Goal: Use online tool/utility: Utilize a website feature to perform a specific function

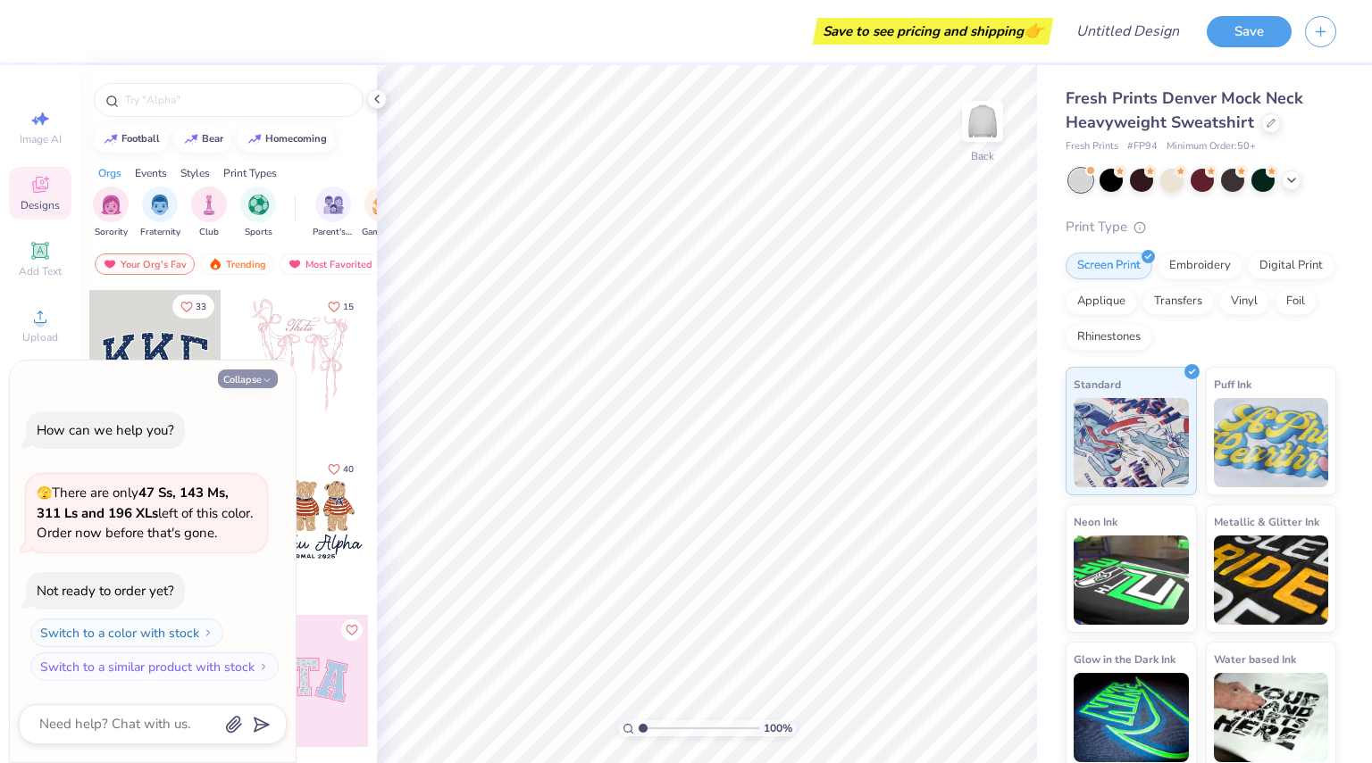
click at [253, 377] on button "Collapse" at bounding box center [248, 379] width 60 height 19
type textarea "x"
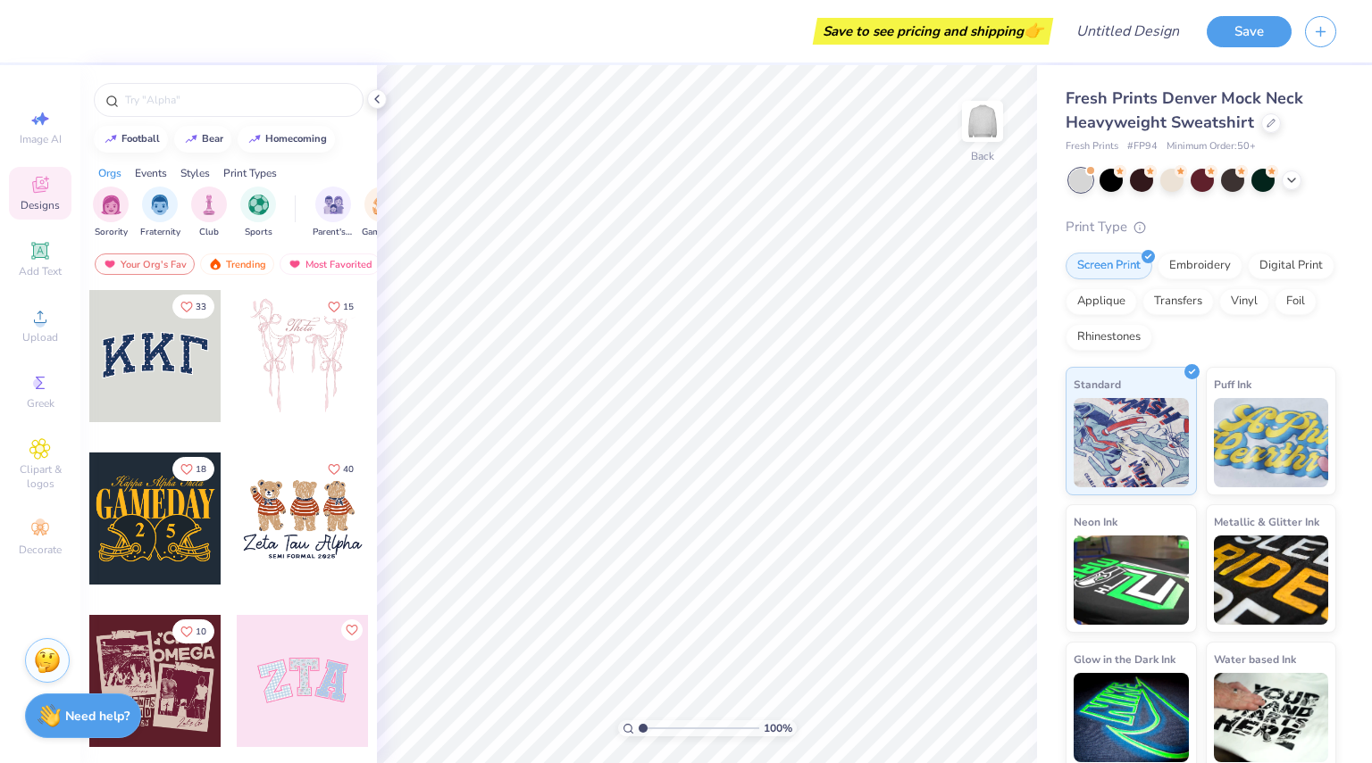
click at [159, 363] on div at bounding box center [155, 356] width 132 height 132
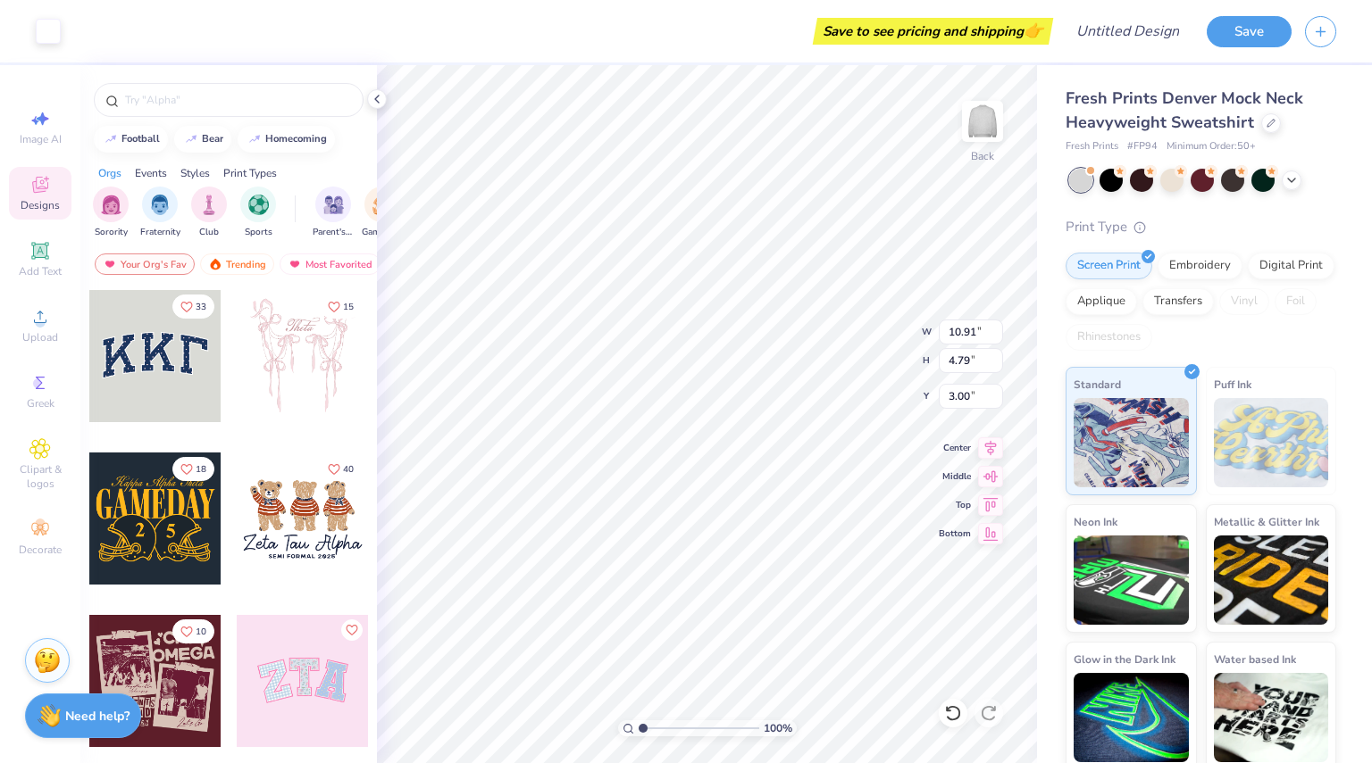
type input "10.91"
type input "4.79"
type input "3.00"
type input "12.10"
type input "5.31"
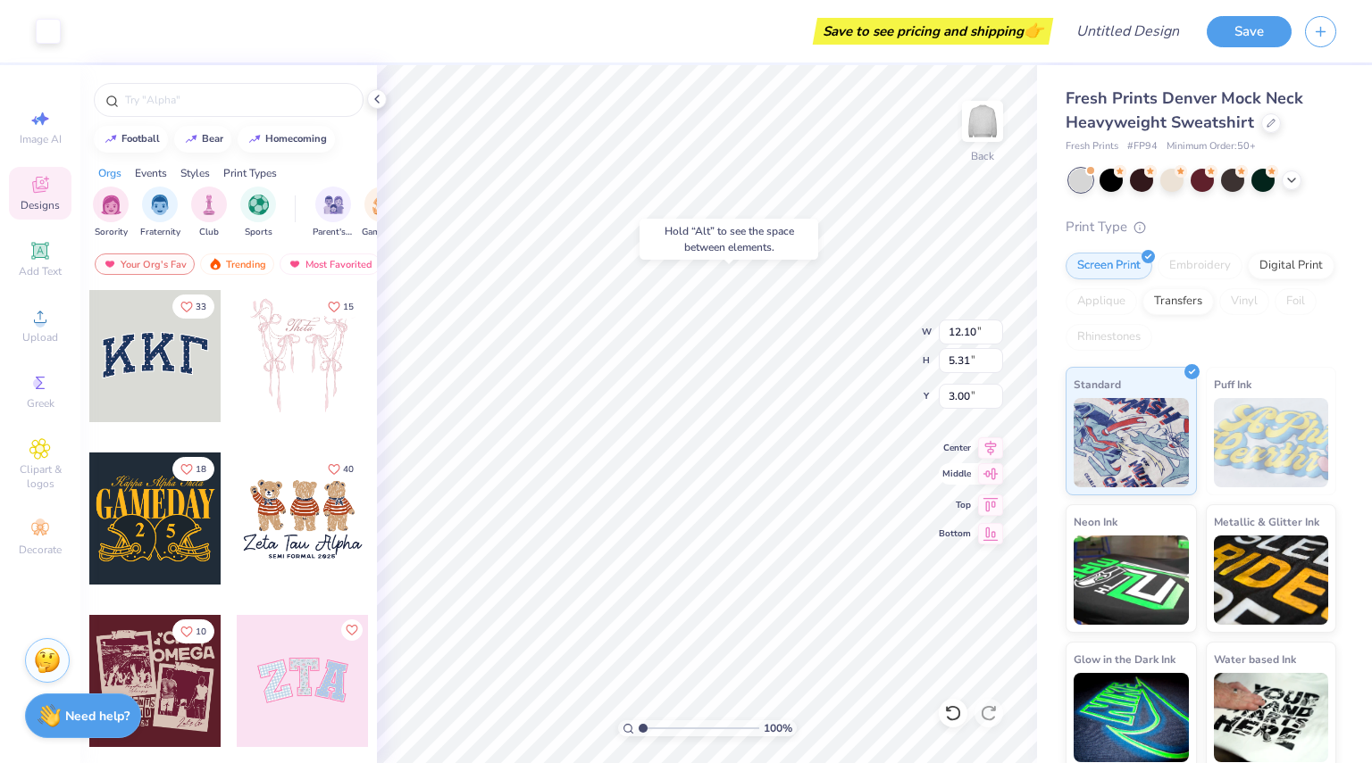
type input "2.25"
type input "2.62"
type input "11.46"
type input "4.89"
type input "2.17"
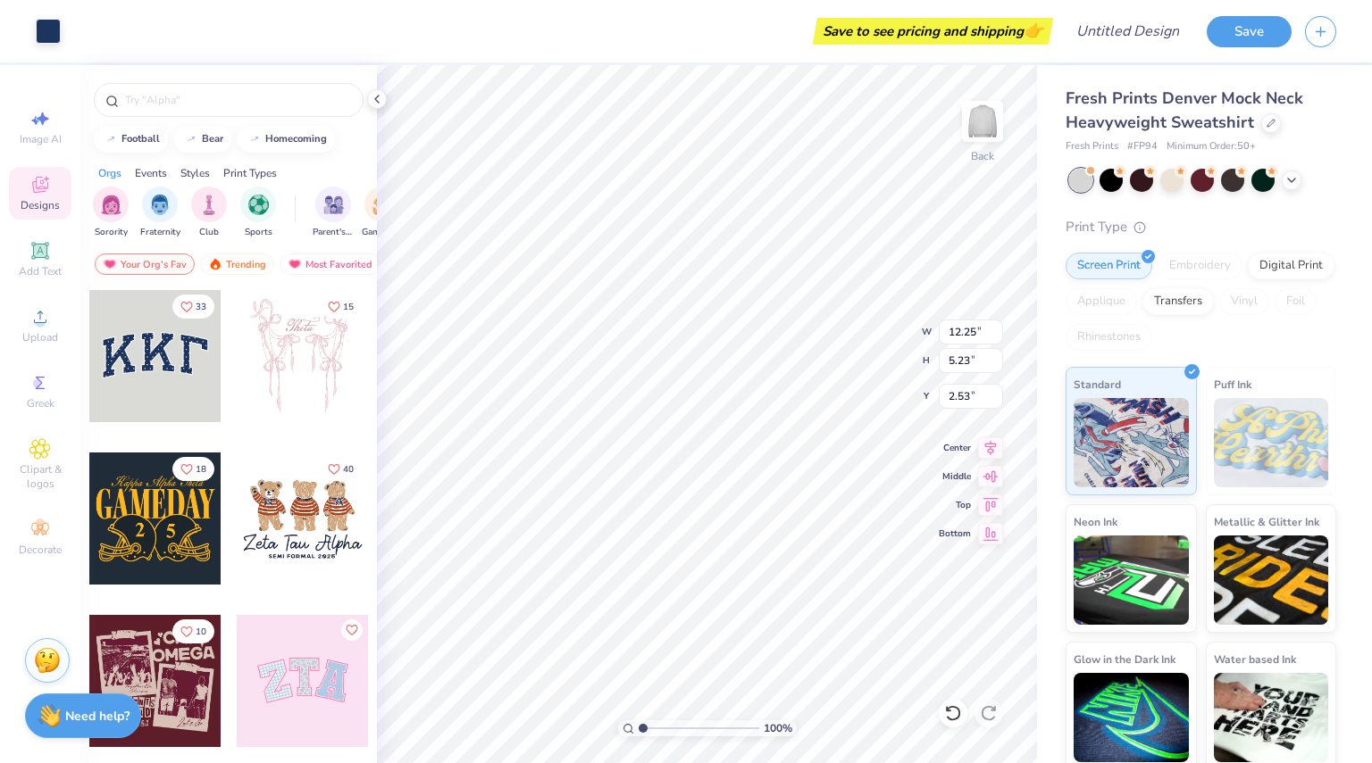
type input "12.25"
type input "5.23"
type input "1.88"
type input "1.97"
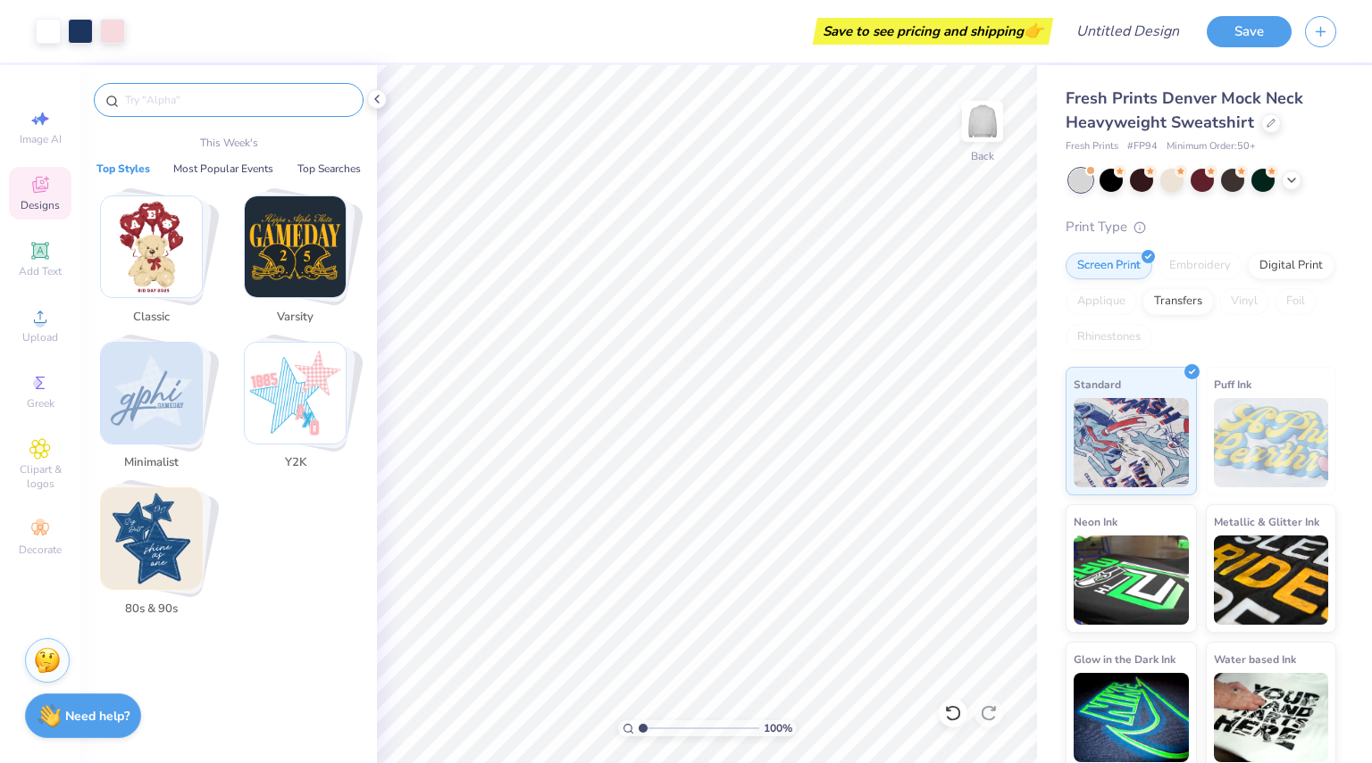
click at [176, 107] on input "text" at bounding box center [237, 100] width 229 height 18
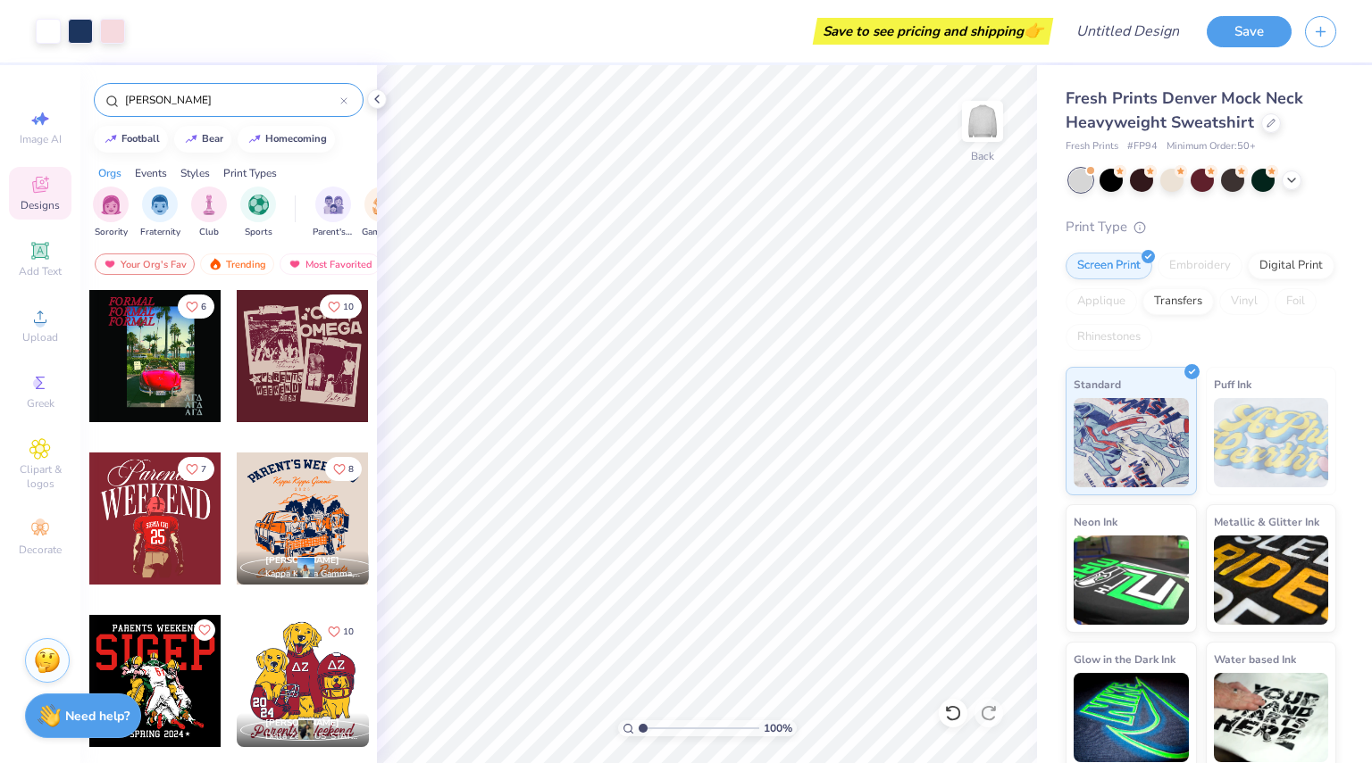
click at [194, 88] on div "[PERSON_NAME]" at bounding box center [229, 100] width 270 height 34
click at [193, 95] on input "[PERSON_NAME]" at bounding box center [231, 100] width 217 height 18
type input "p"
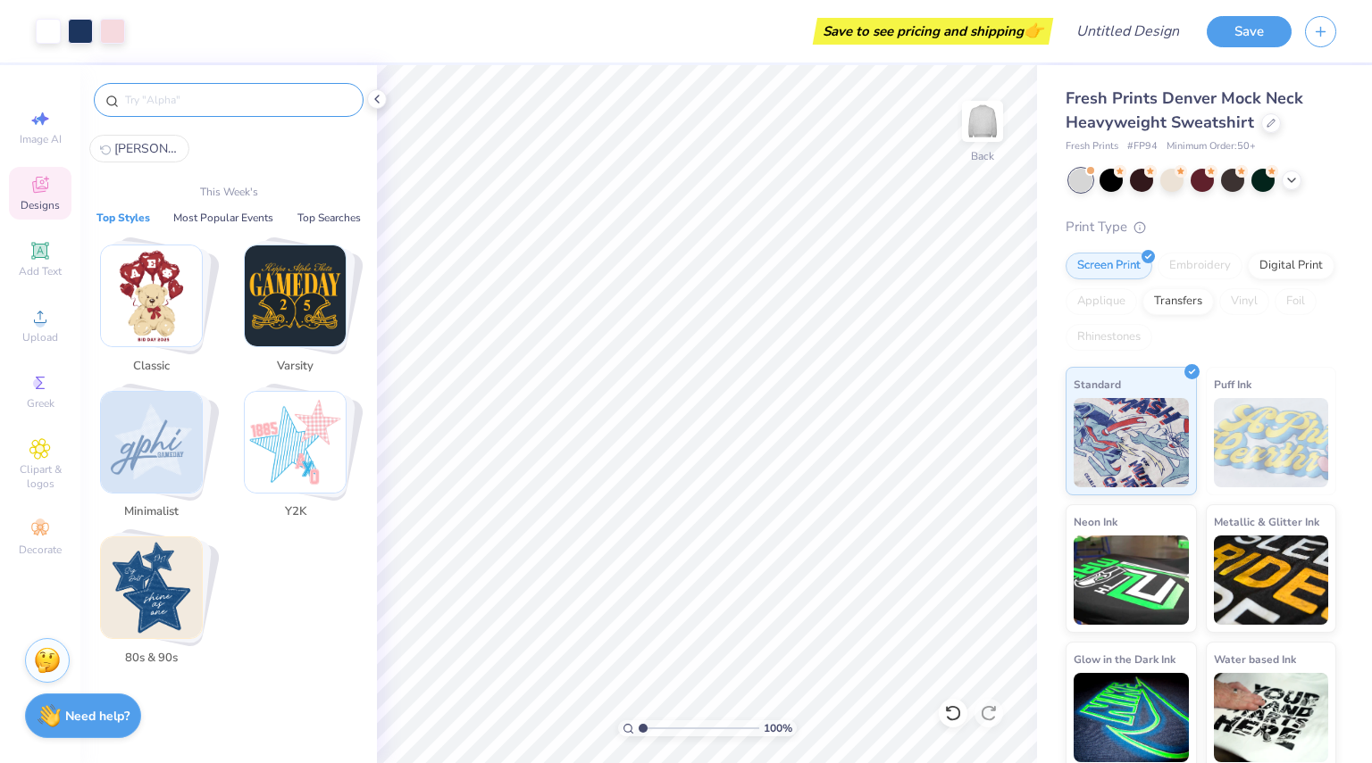
click at [163, 458] on img "Stack Card Button Minimalist" at bounding box center [151, 442] width 101 height 101
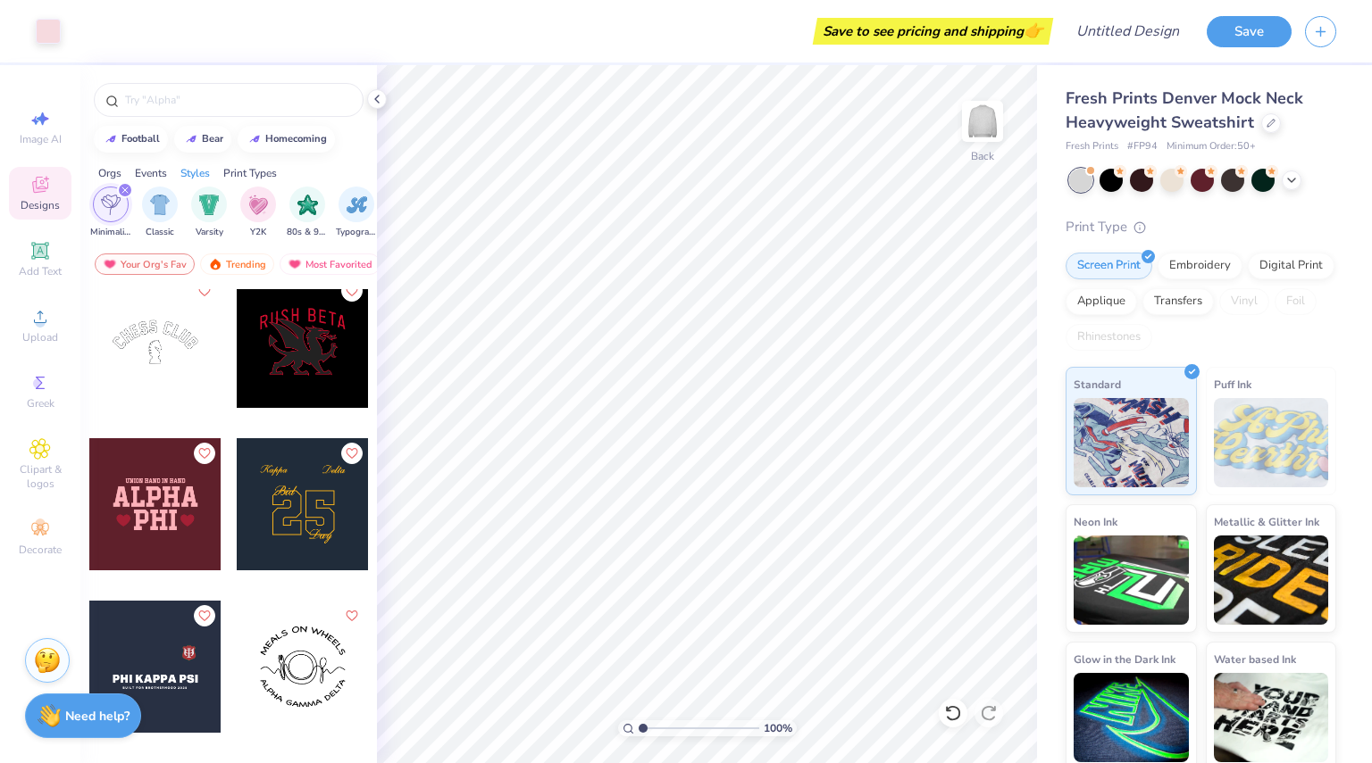
scroll to position [5910, 0]
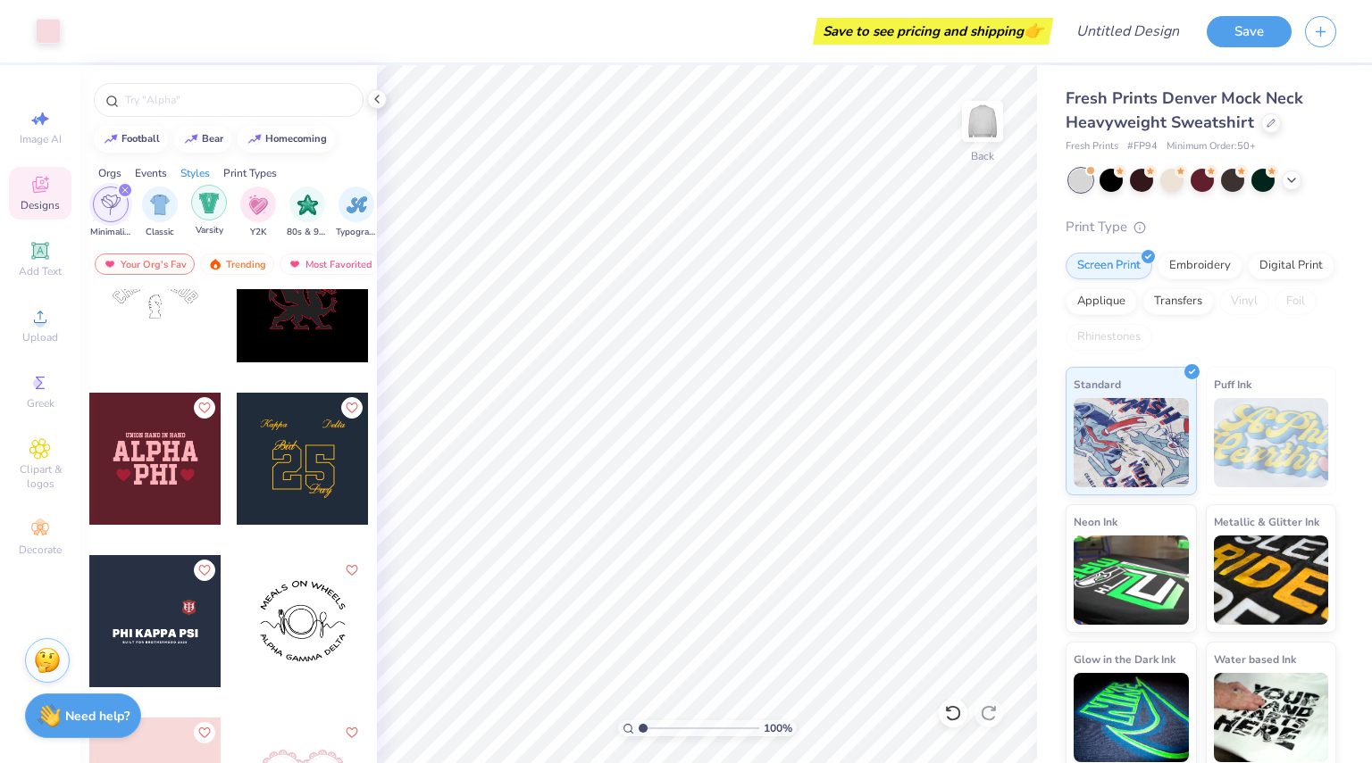
click at [215, 203] on img "filter for Varsity" at bounding box center [209, 203] width 21 height 21
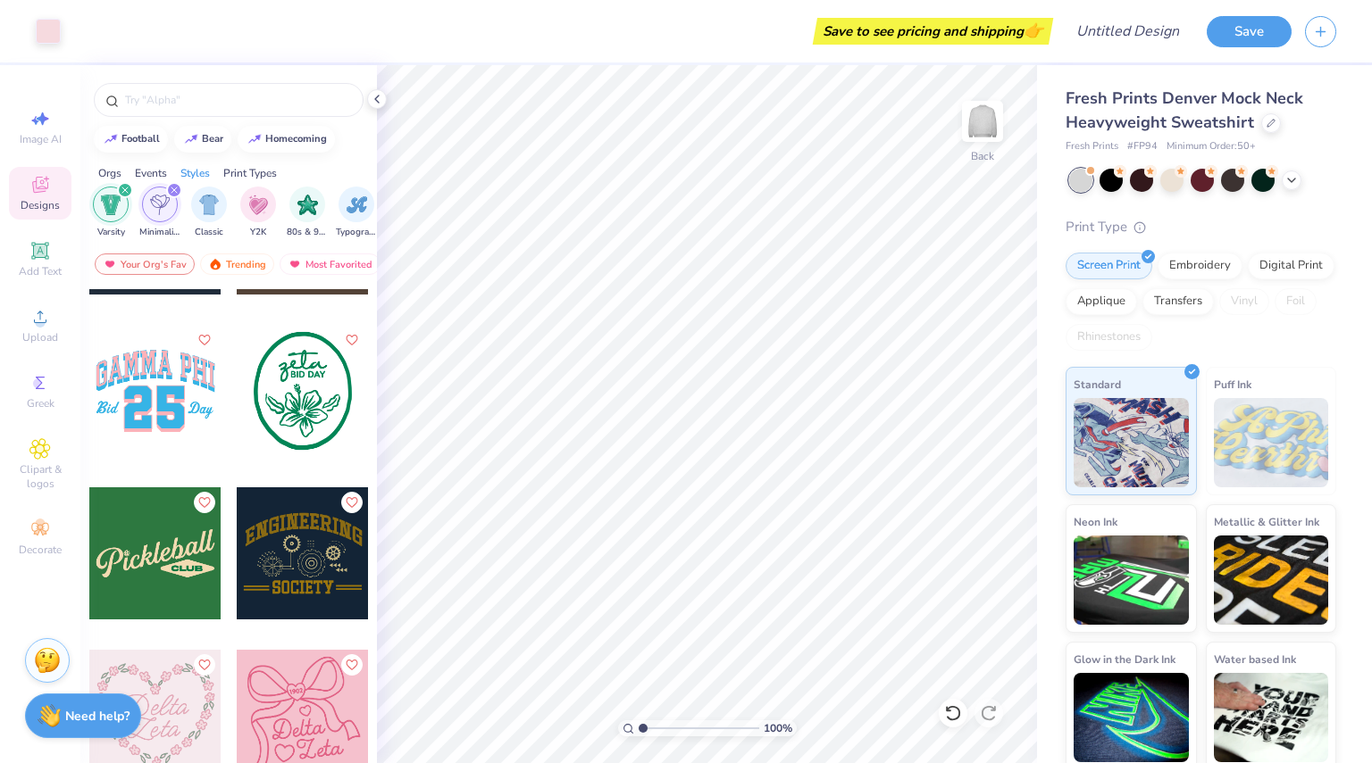
scroll to position [6954, 0]
click at [129, 190] on div "filter for Varsity" at bounding box center [125, 190] width 16 height 16
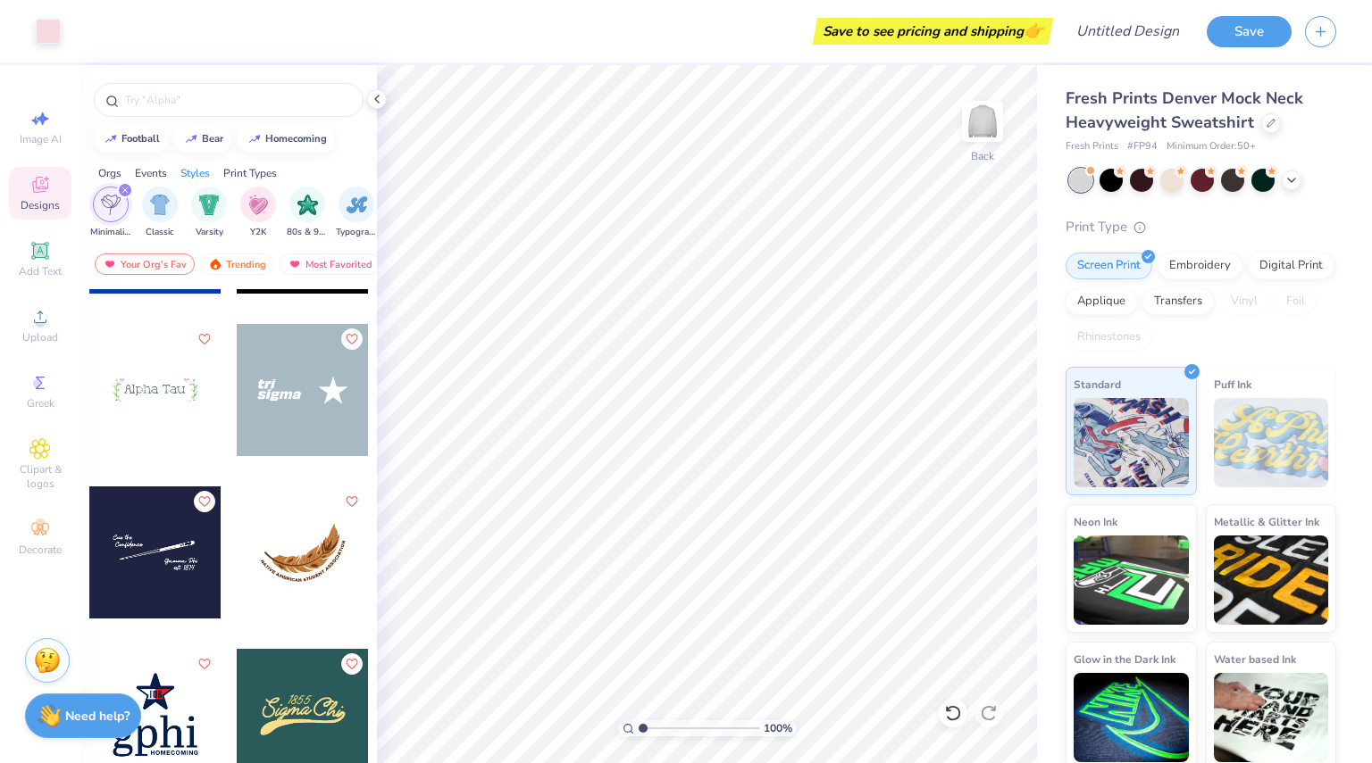
click at [129, 190] on div "filter for Minimalist" at bounding box center [125, 190] width 16 height 16
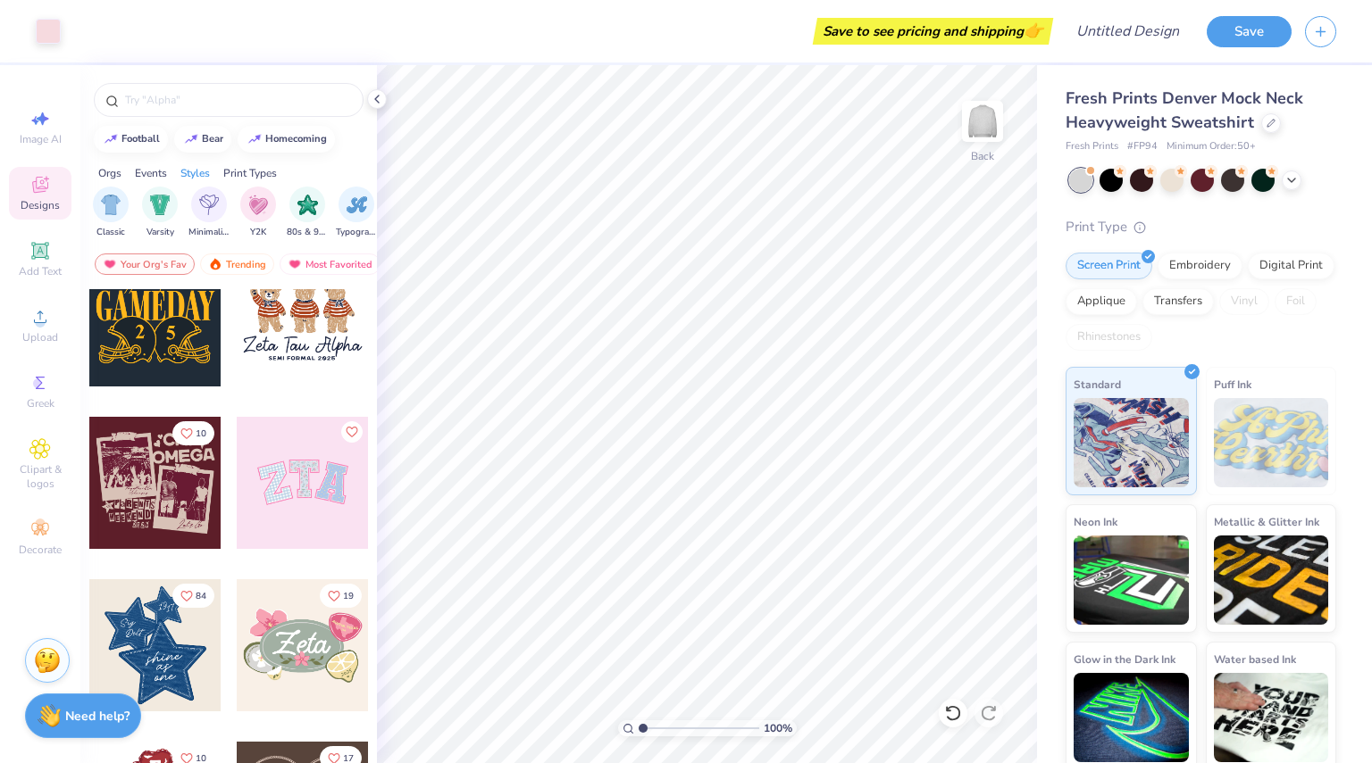
scroll to position [0, 0]
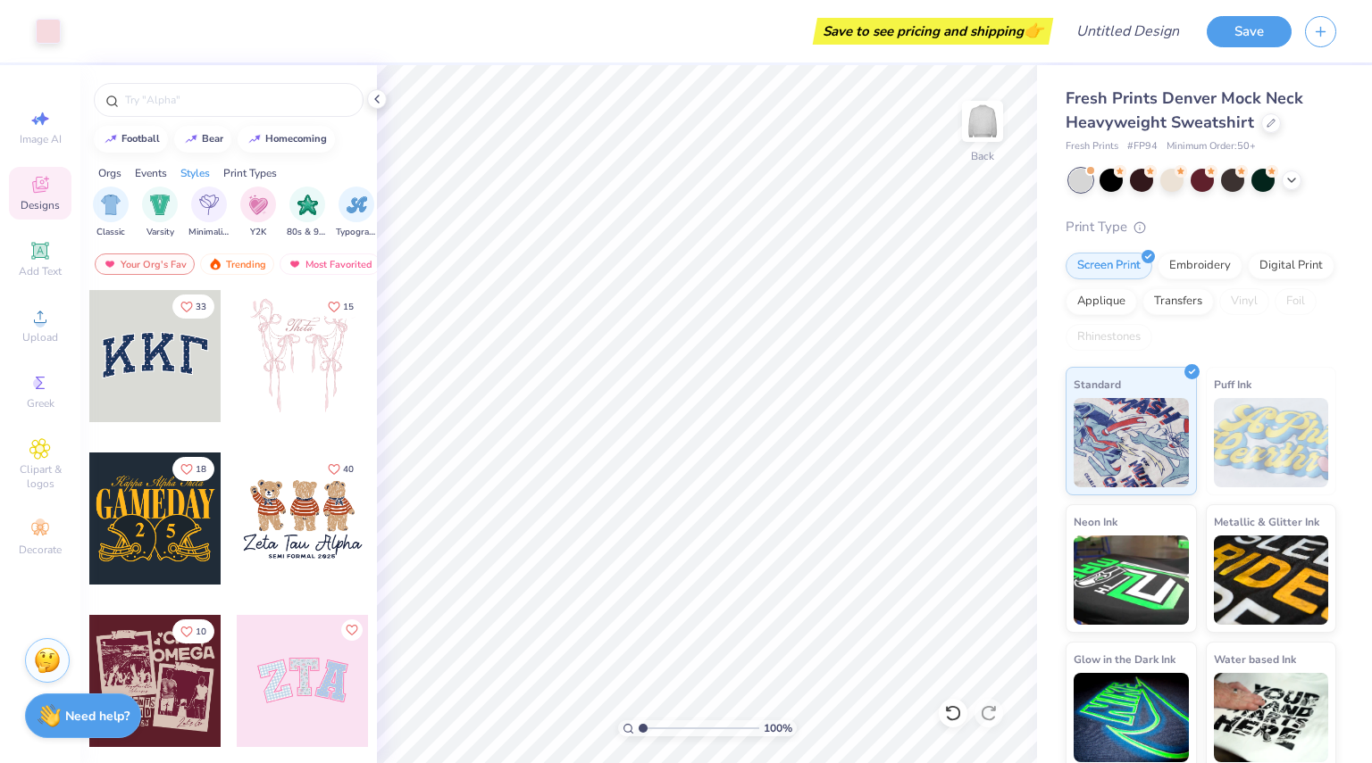
click at [171, 371] on div at bounding box center [155, 356] width 132 height 132
